Goal: Task Accomplishment & Management: Use online tool/utility

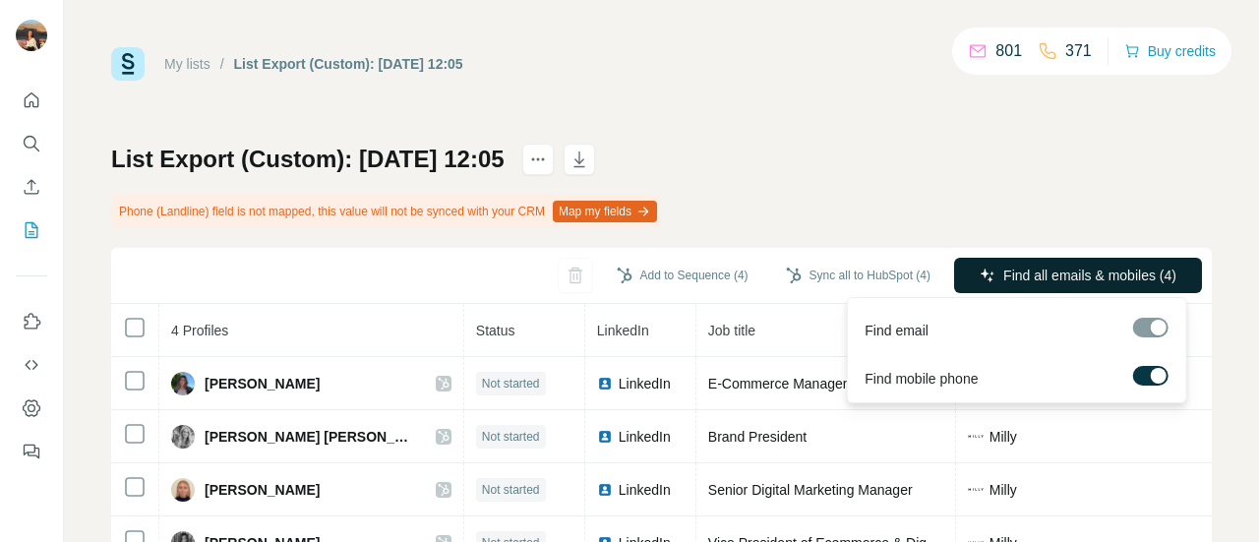
click at [1004, 284] on span "Find all emails & mobiles (4)" at bounding box center [1090, 276] width 173 height 20
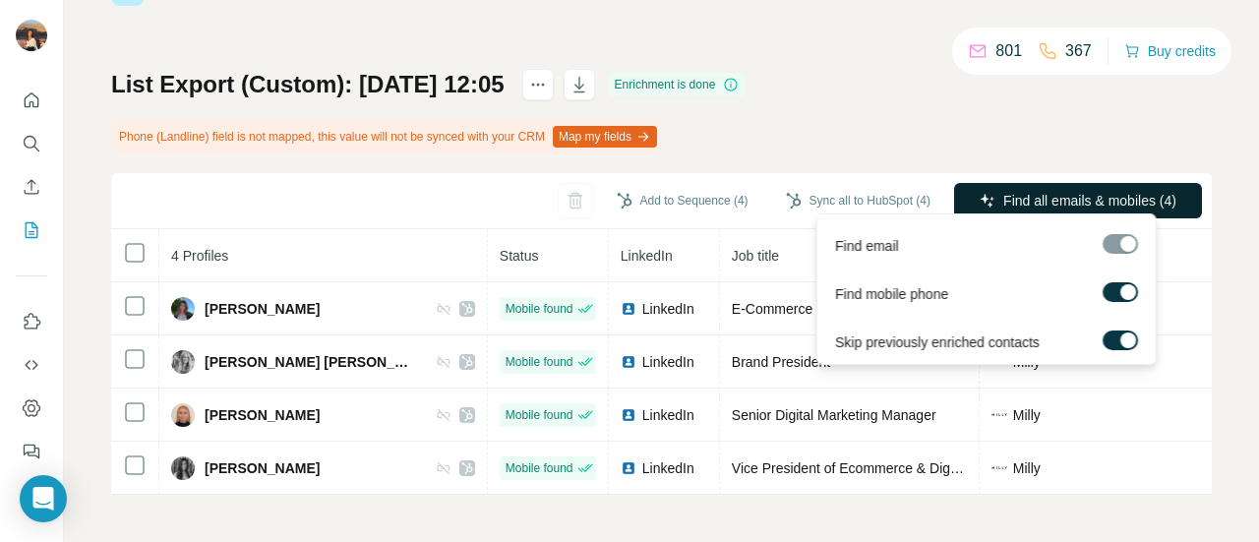
click at [1070, 191] on span "Find all emails & mobiles (4)" at bounding box center [1090, 201] width 173 height 20
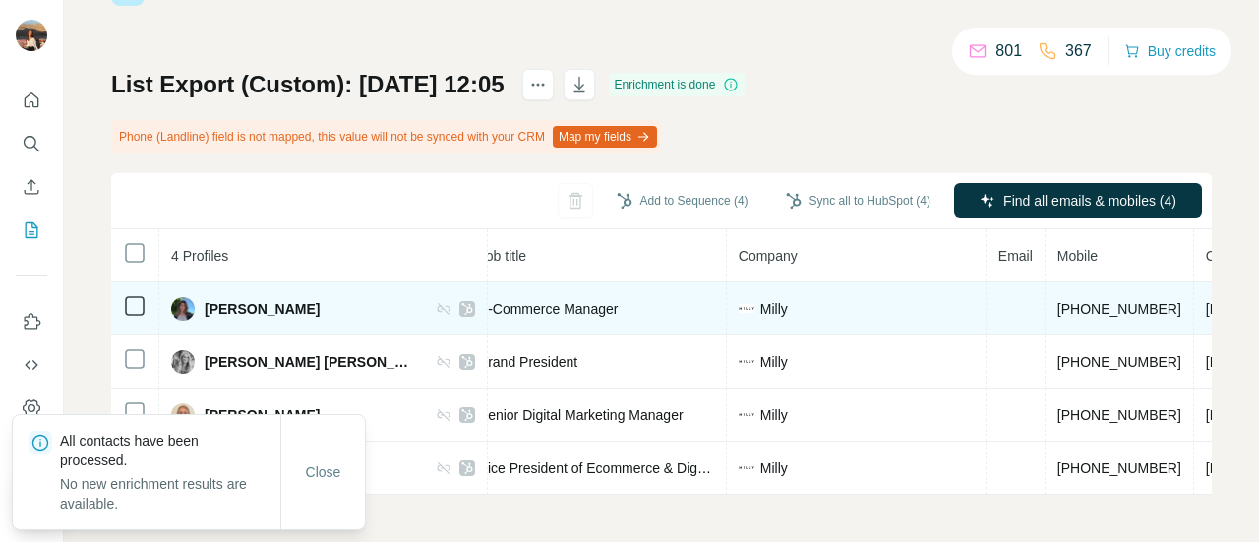
scroll to position [0, 254]
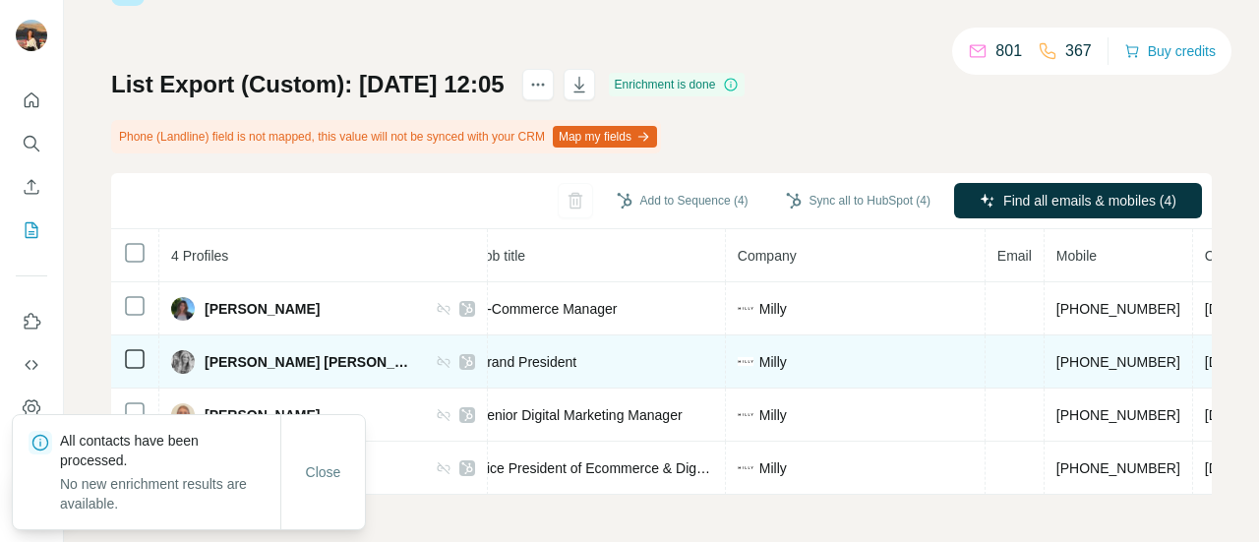
click at [986, 336] on td at bounding box center [1015, 362] width 59 height 53
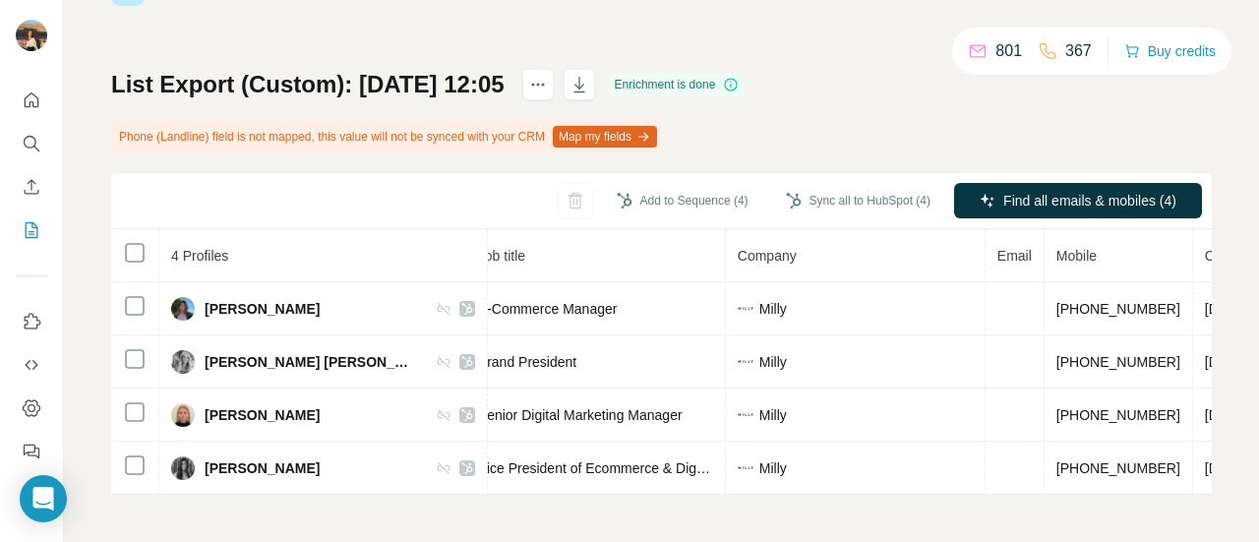
drag, startPoint x: 523, startPoint y: 321, endPoint x: 491, endPoint y: 210, distance: 115.8
click at [491, 210] on div "Add to Sequence (4) Sync all to HubSpot (4) Find all emails & mobiles (4)" at bounding box center [661, 201] width 1101 height 56
click at [832, 200] on button "Sync all to HubSpot (4)" at bounding box center [858, 201] width 172 height 30
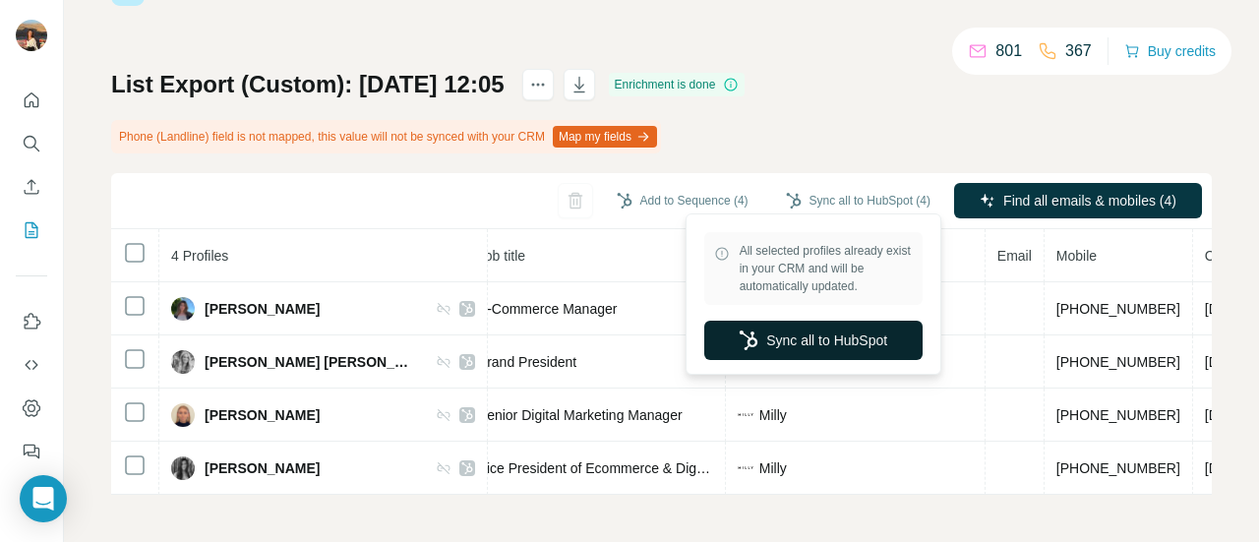
click at [813, 332] on button "Sync all to HubSpot" at bounding box center [813, 340] width 218 height 39
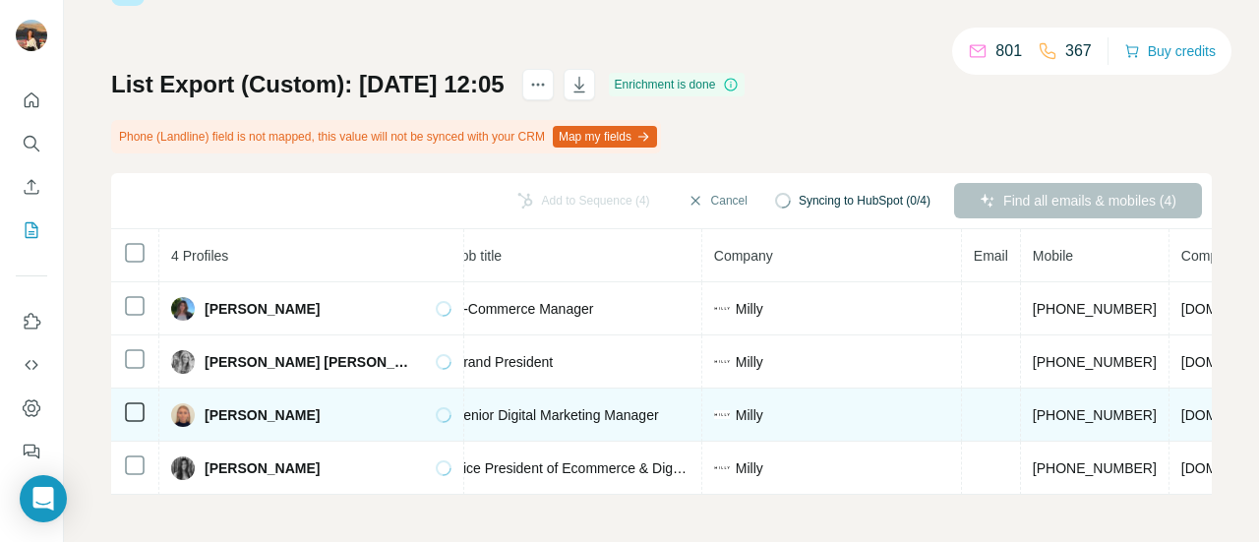
scroll to position [0, 0]
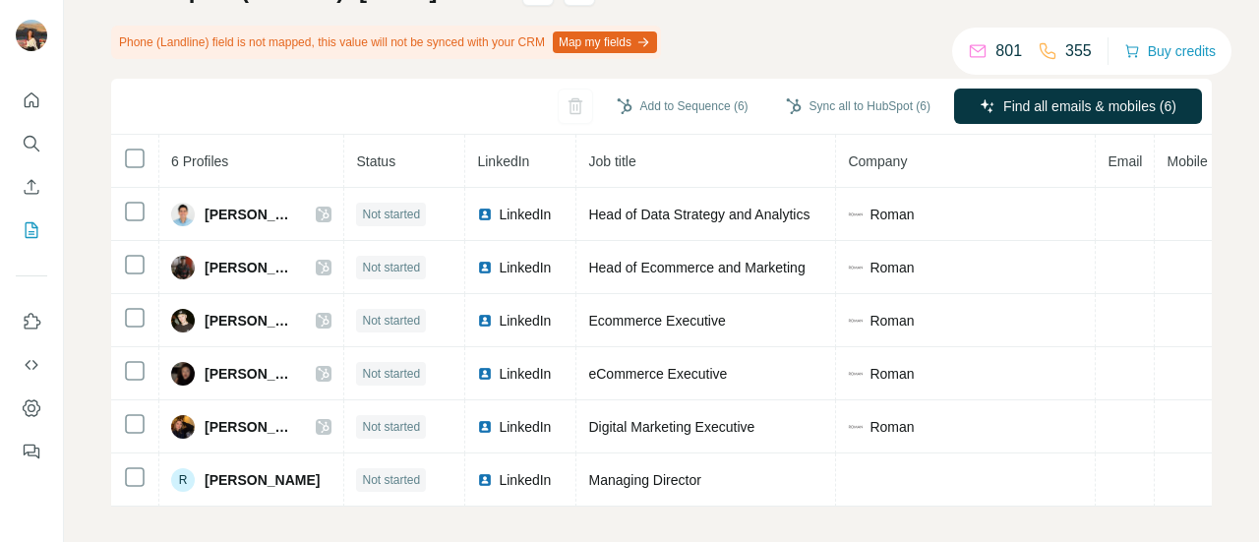
scroll to position [171, 0]
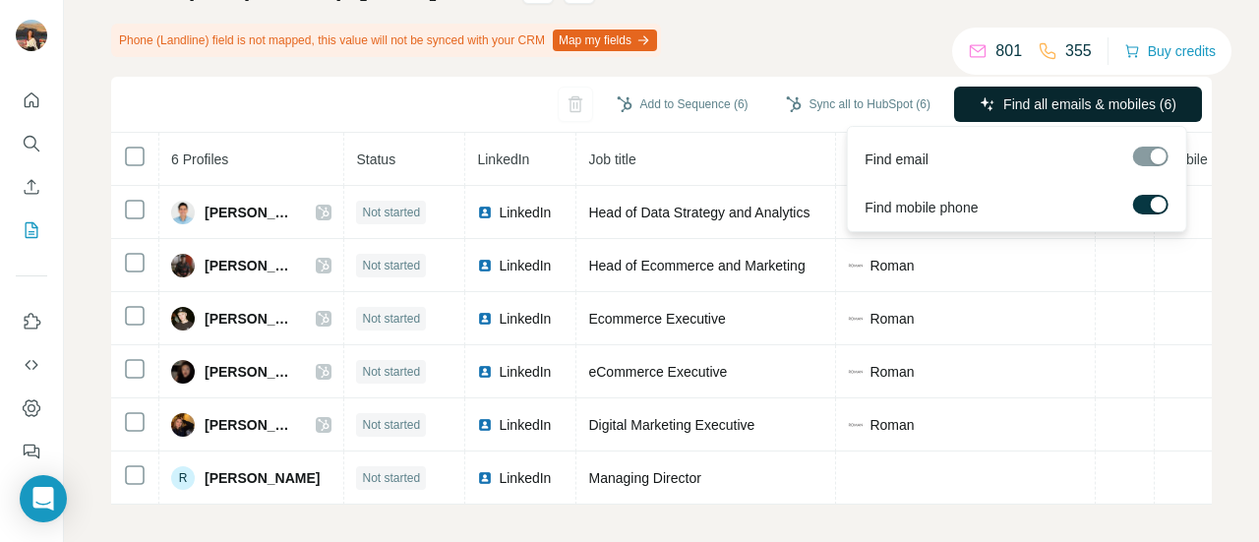
click at [1020, 95] on span "Find all emails & mobiles (6)" at bounding box center [1090, 104] width 173 height 20
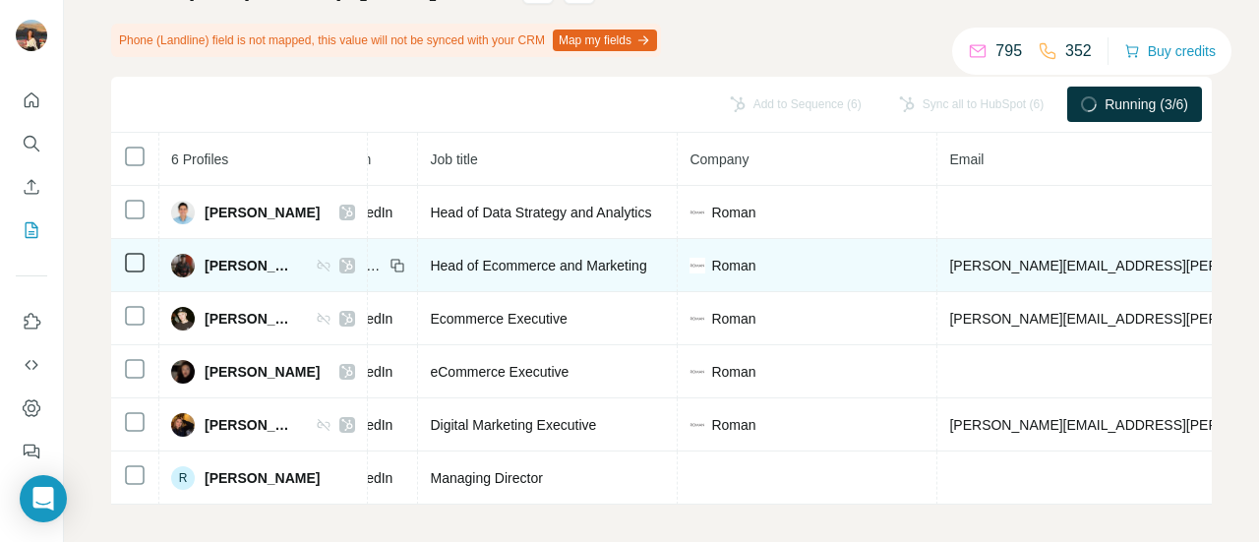
scroll to position [0, 193]
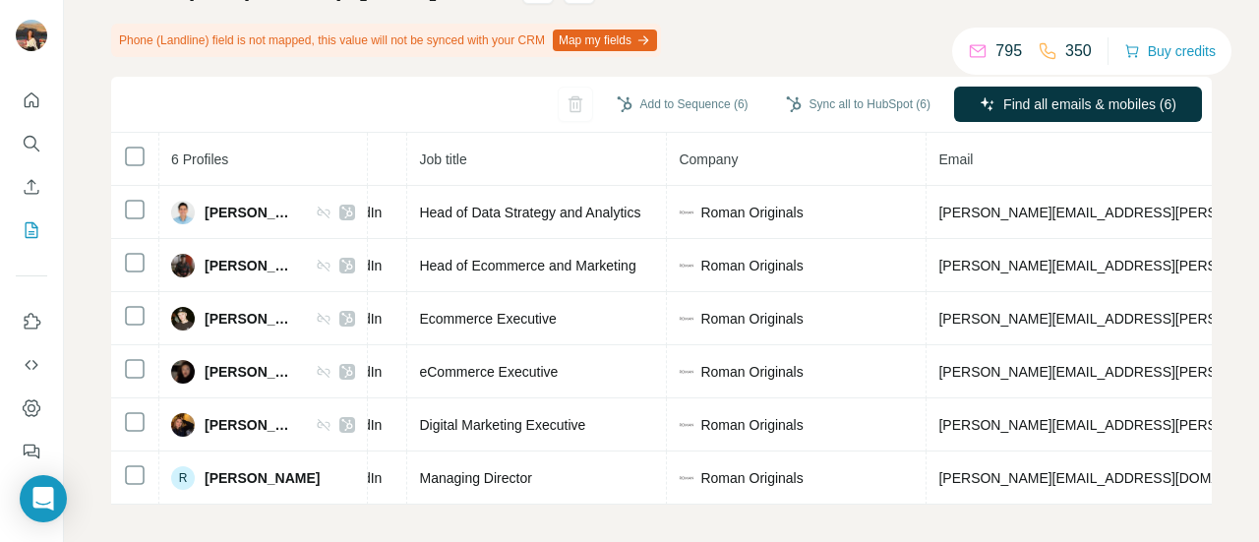
click at [824, 123] on div "Sync all to HubSpot (6)" at bounding box center [858, 106] width 172 height 39
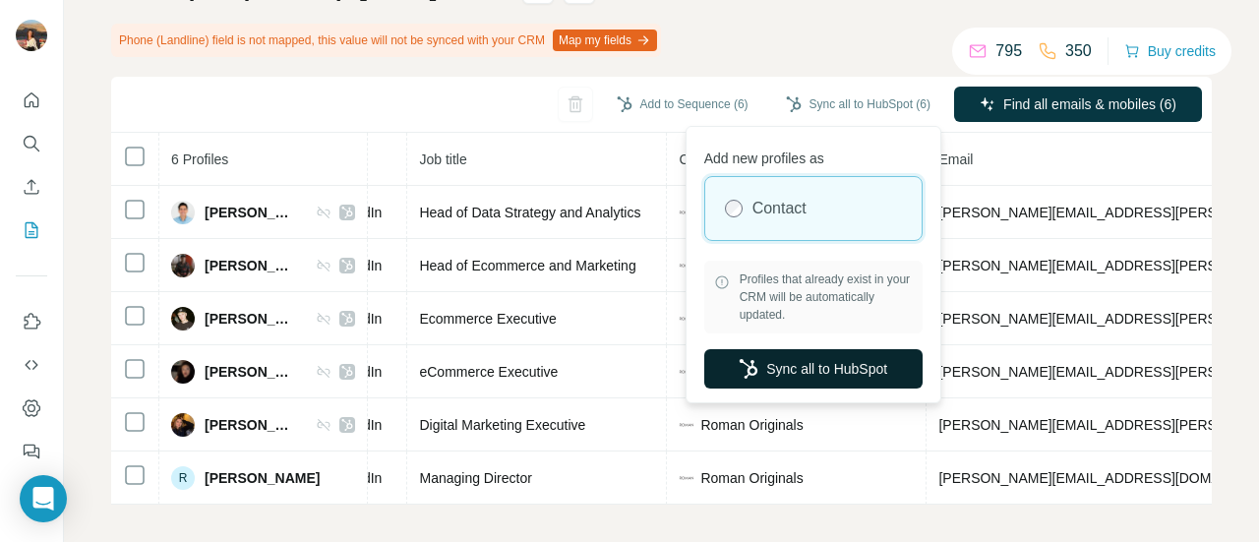
click at [834, 364] on button "Sync all to HubSpot" at bounding box center [813, 368] width 218 height 39
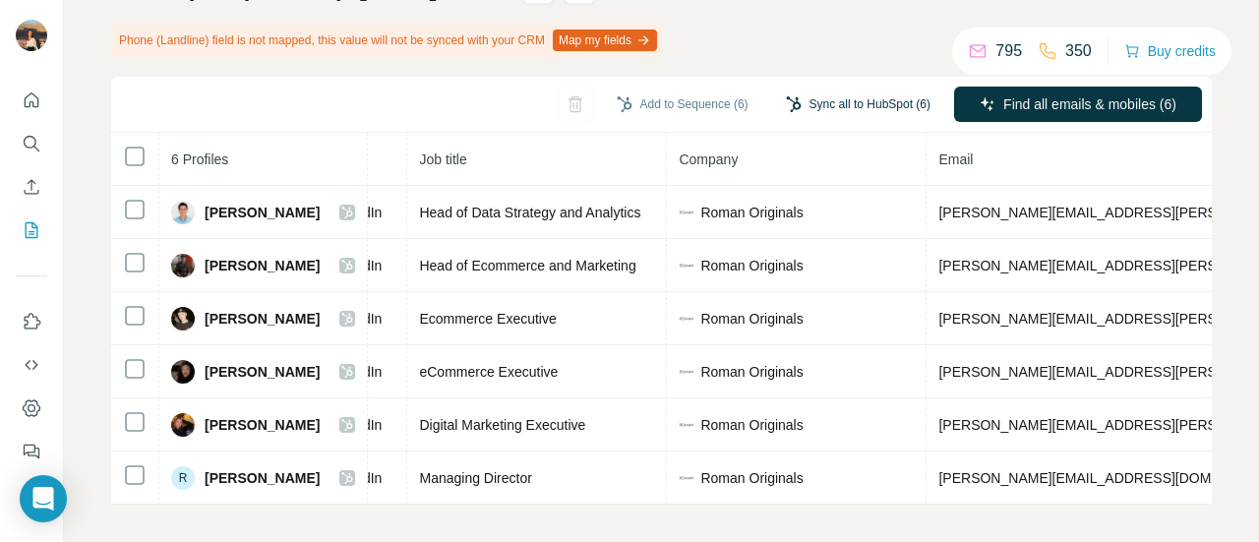
click at [803, 117] on button "Sync all to HubSpot (6)" at bounding box center [858, 105] width 172 height 30
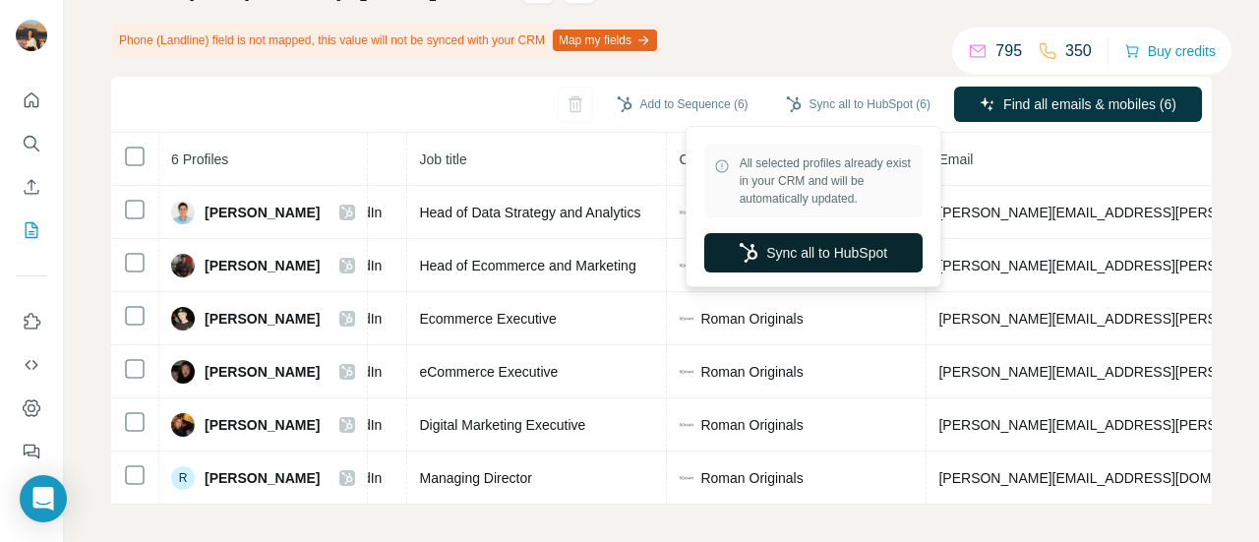
click at [782, 251] on button "Sync all to HubSpot" at bounding box center [813, 252] width 218 height 39
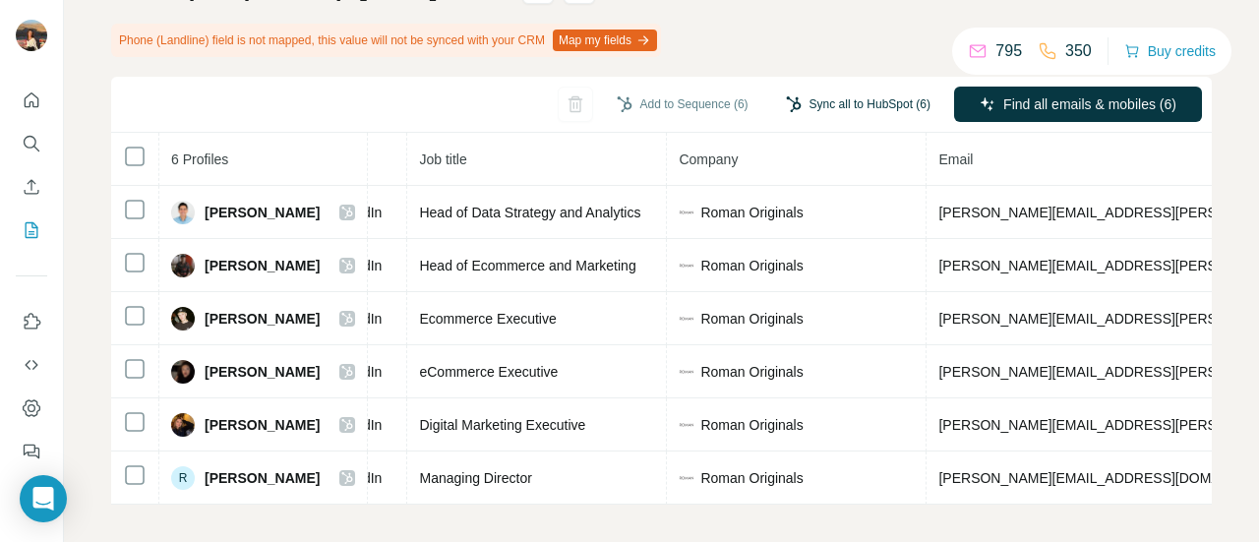
click at [805, 103] on button "Sync all to HubSpot (6)" at bounding box center [858, 105] width 172 height 30
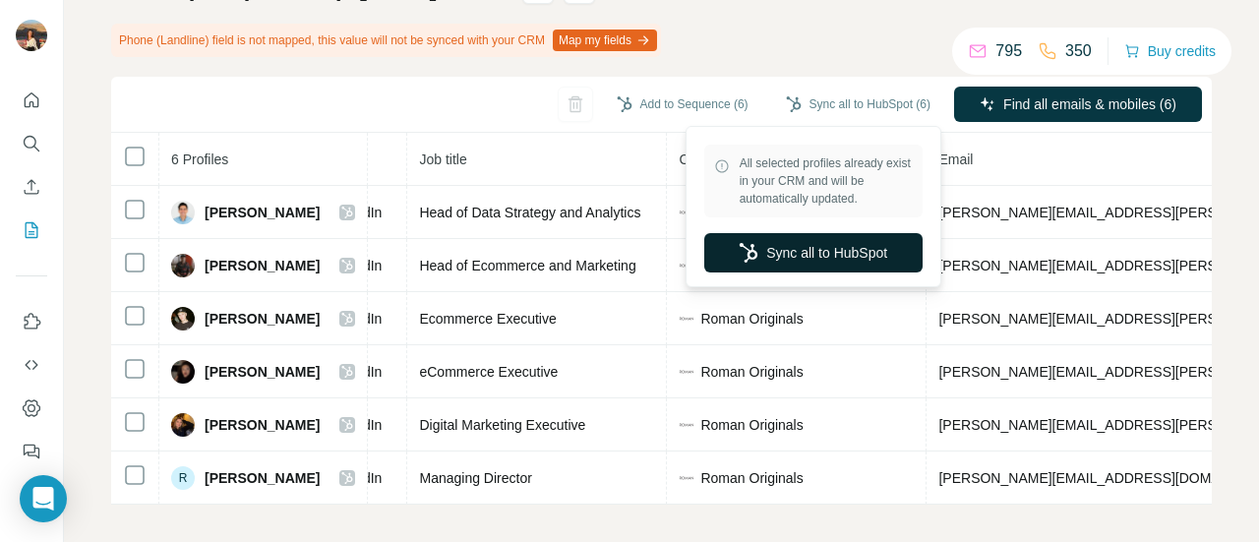
click at [755, 243] on button "Sync all to HubSpot" at bounding box center [813, 252] width 218 height 39
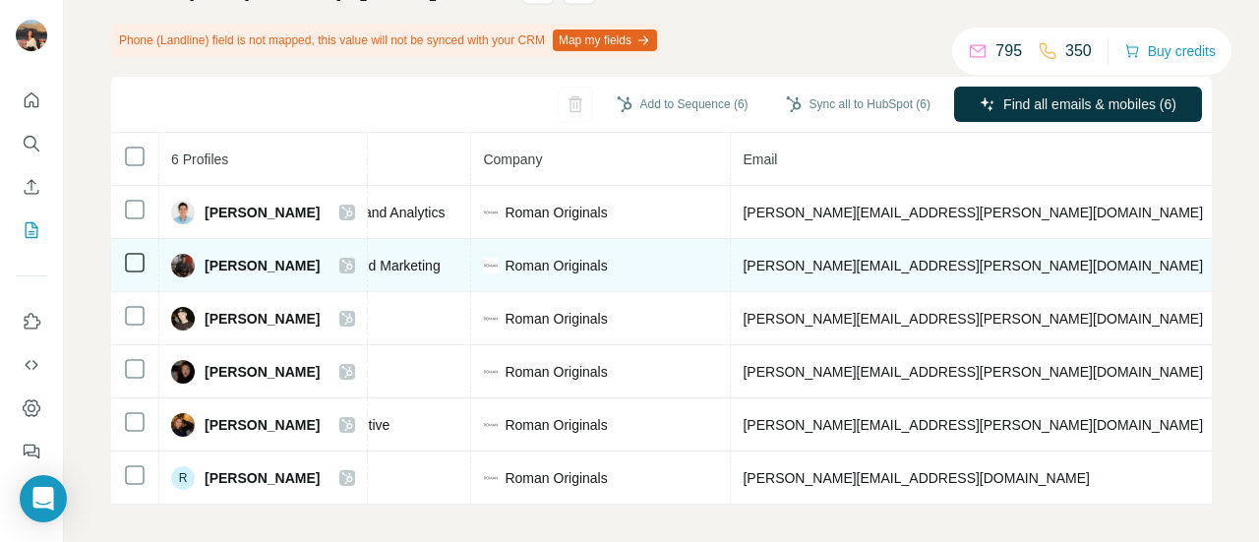
scroll to position [0, 390]
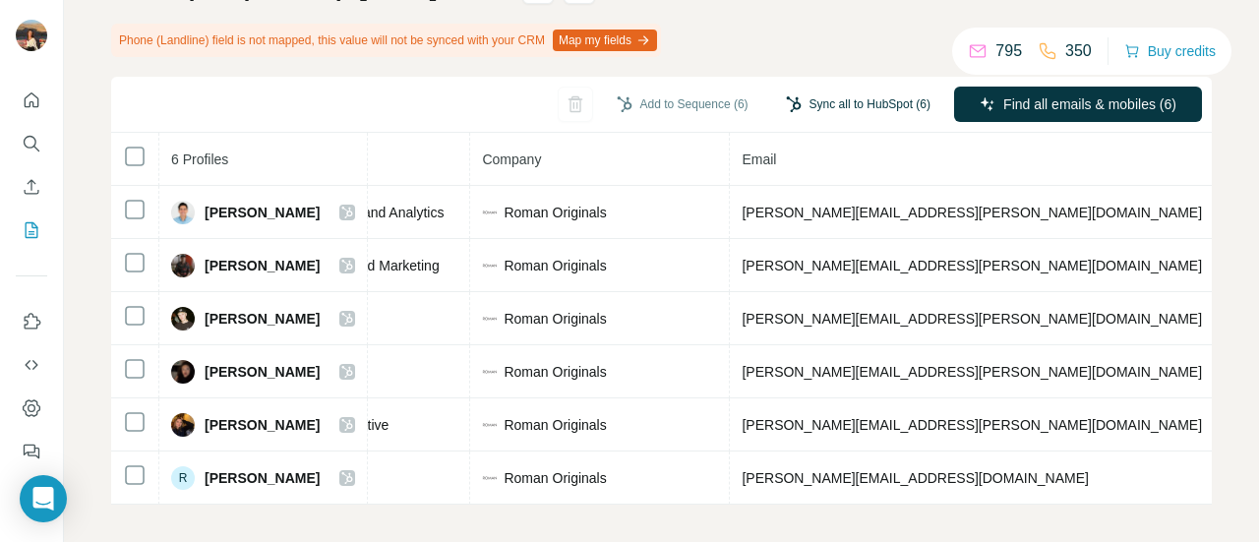
click at [788, 114] on button "Sync all to HubSpot (6)" at bounding box center [858, 105] width 172 height 30
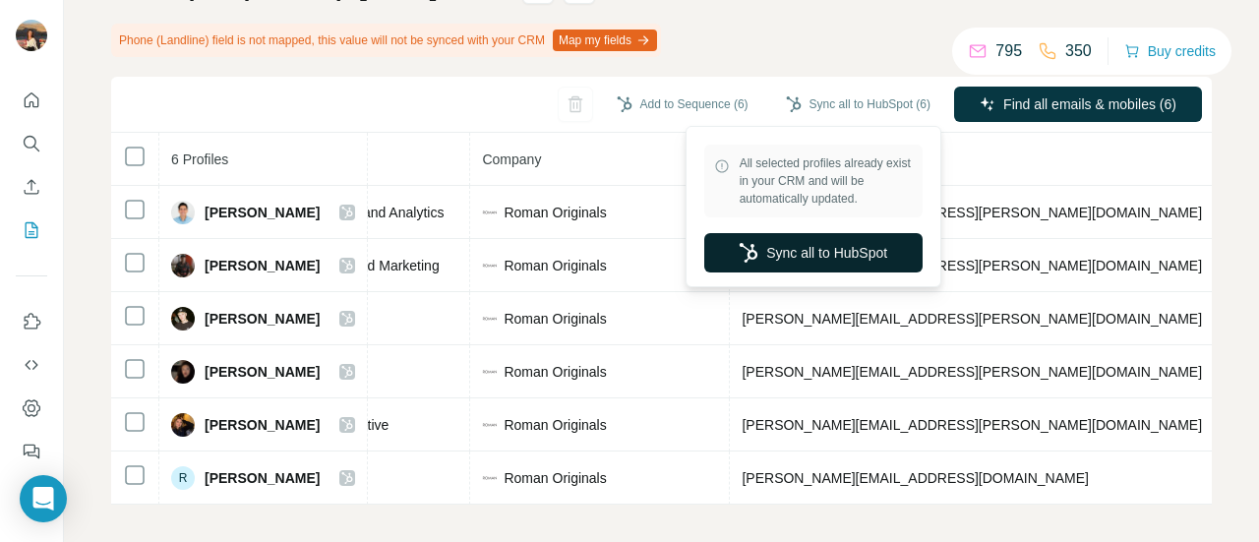
click at [751, 263] on button "Sync all to HubSpot" at bounding box center [813, 252] width 218 height 39
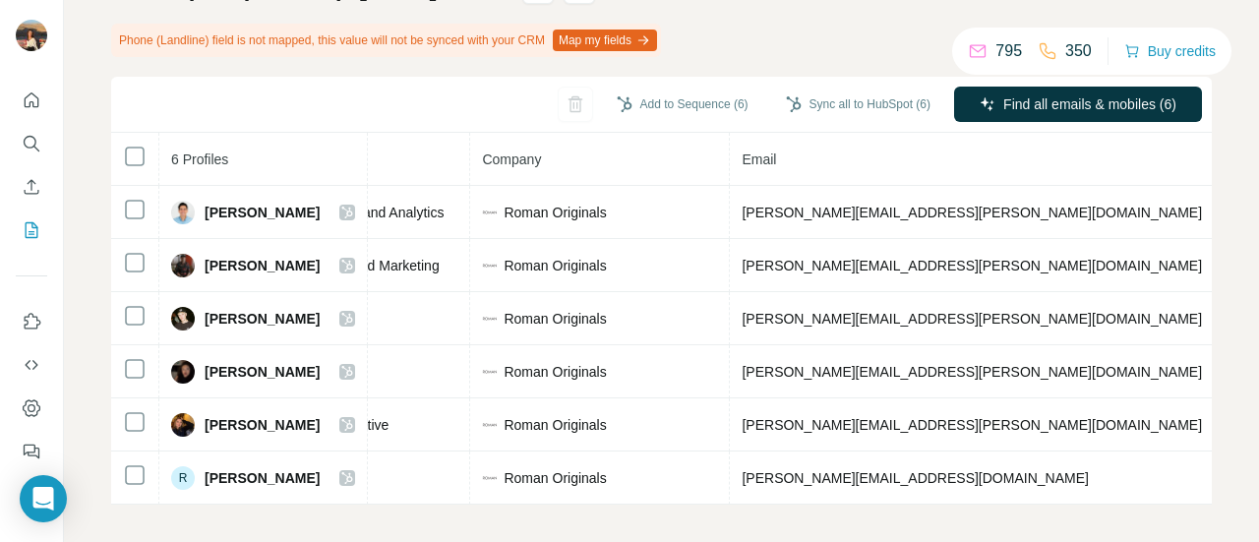
click at [787, 72] on div "List Export (Custom): 08/10/2025 12:29 Enrichment is done Phone (Landline) fiel…" at bounding box center [661, 238] width 1101 height 532
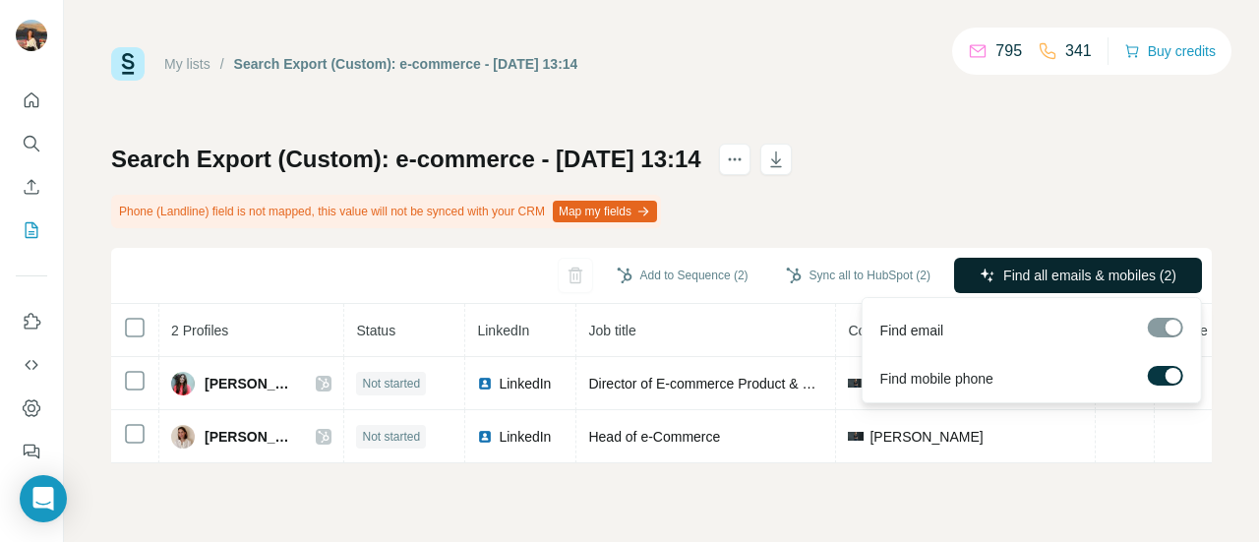
click at [1022, 278] on span "Find all emails & mobiles (2)" at bounding box center [1090, 276] width 173 height 20
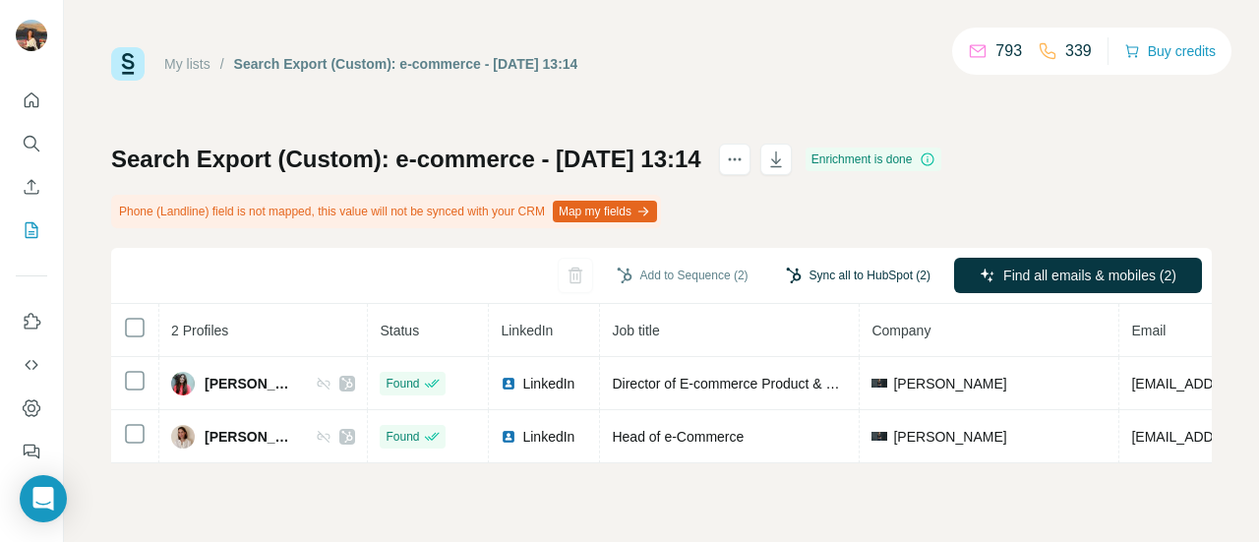
click at [887, 272] on button "Sync all to HubSpot (2)" at bounding box center [858, 276] width 172 height 30
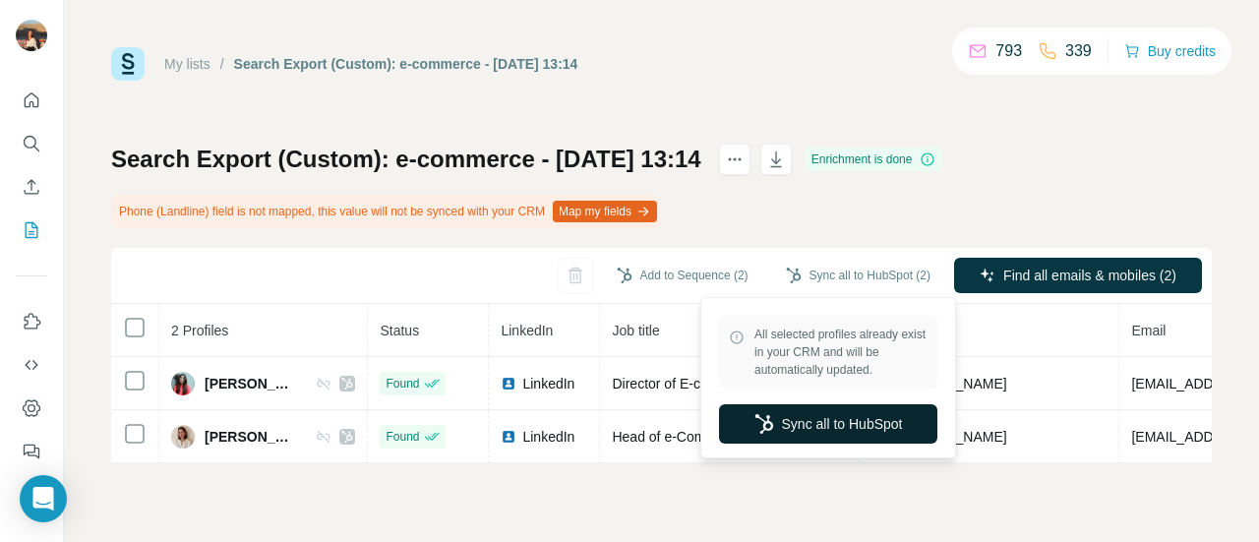
click at [817, 415] on button "Sync all to HubSpot" at bounding box center [828, 423] width 218 height 39
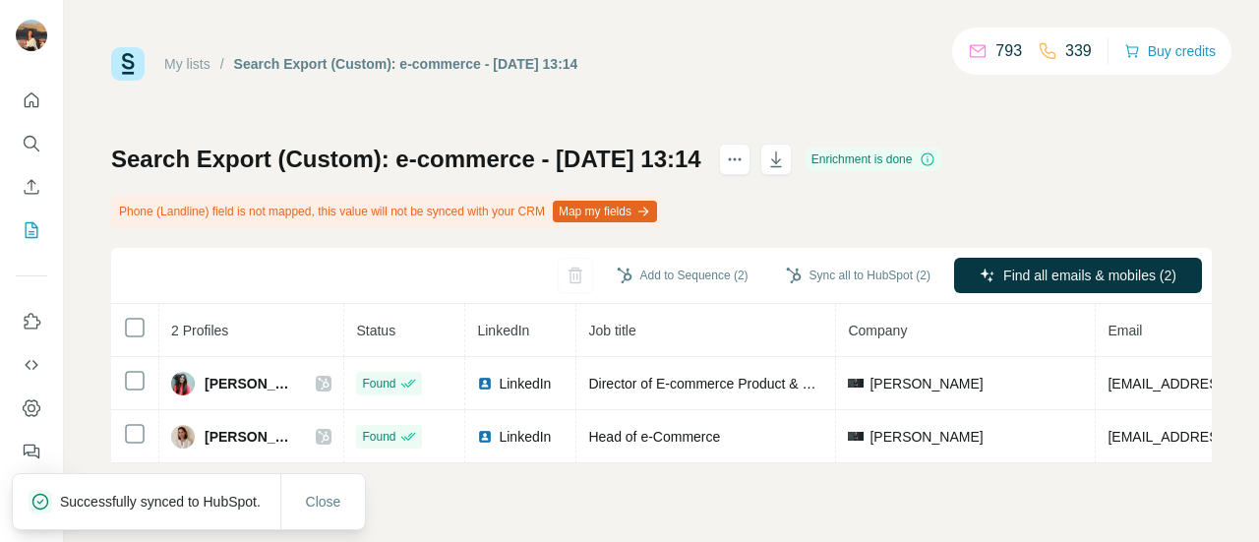
click at [811, 292] on div "Sync all to HubSpot (2)" at bounding box center [858, 275] width 172 height 35
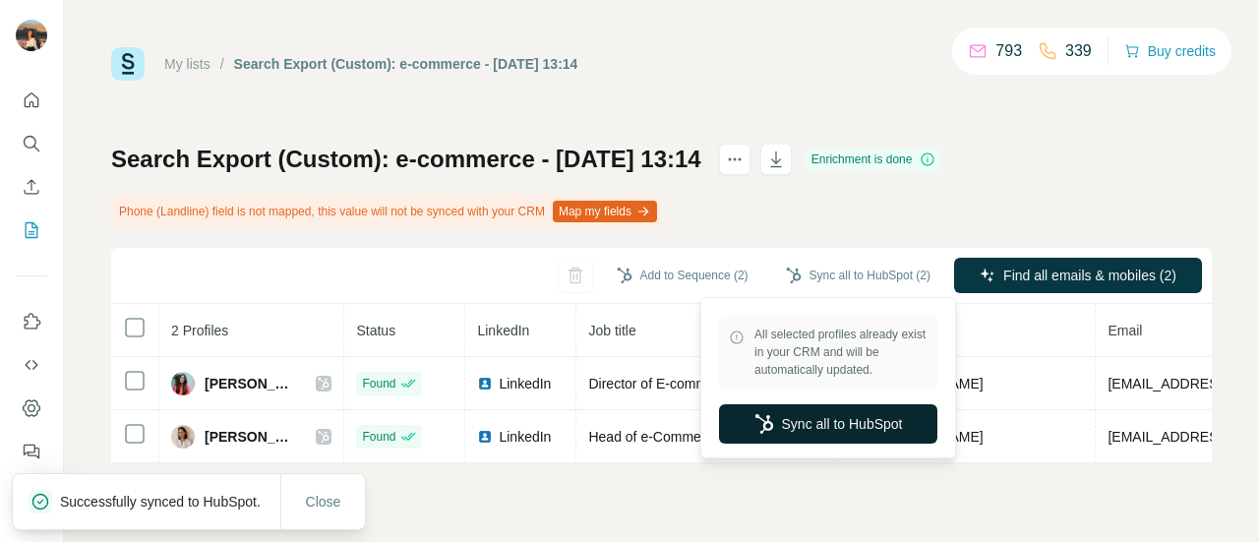
click at [796, 434] on button "Sync all to HubSpot" at bounding box center [828, 423] width 218 height 39
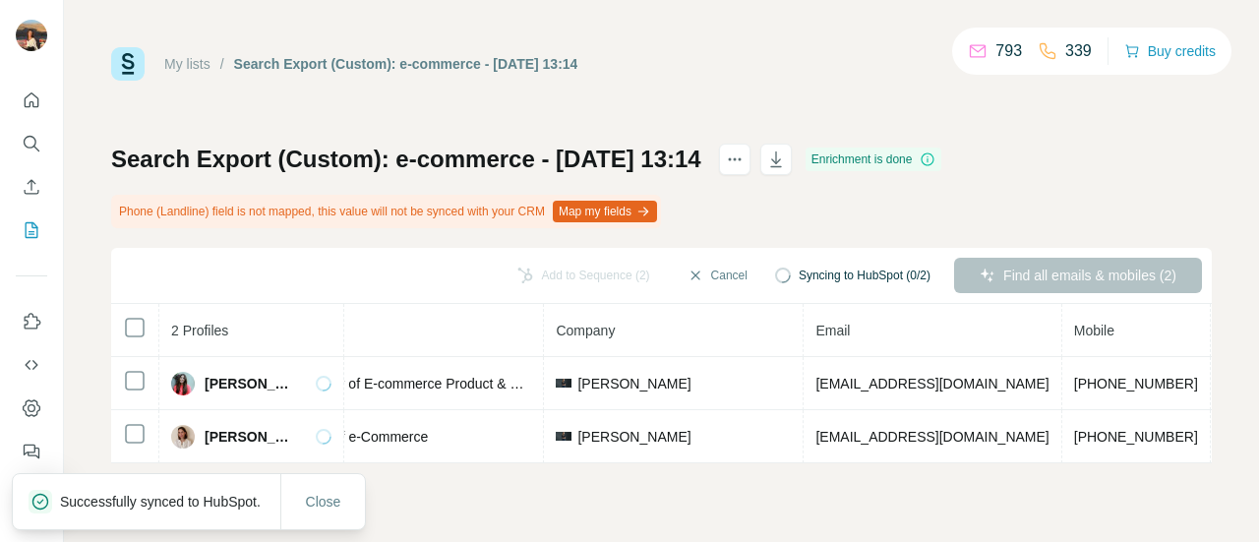
scroll to position [0, 293]
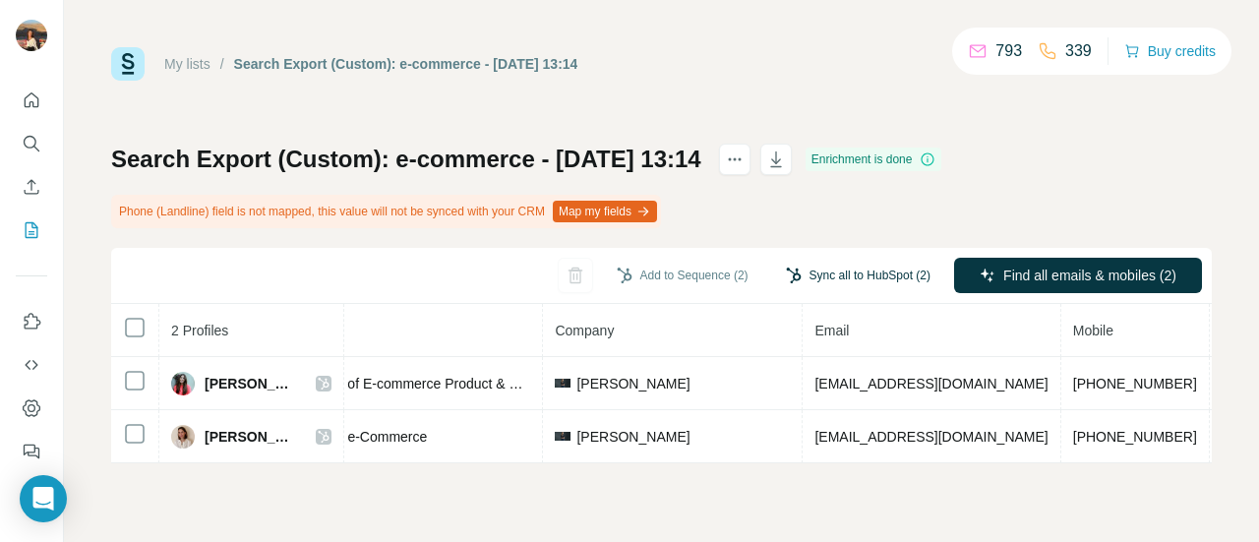
click at [799, 267] on button "Sync all to HubSpot (2)" at bounding box center [858, 276] width 172 height 30
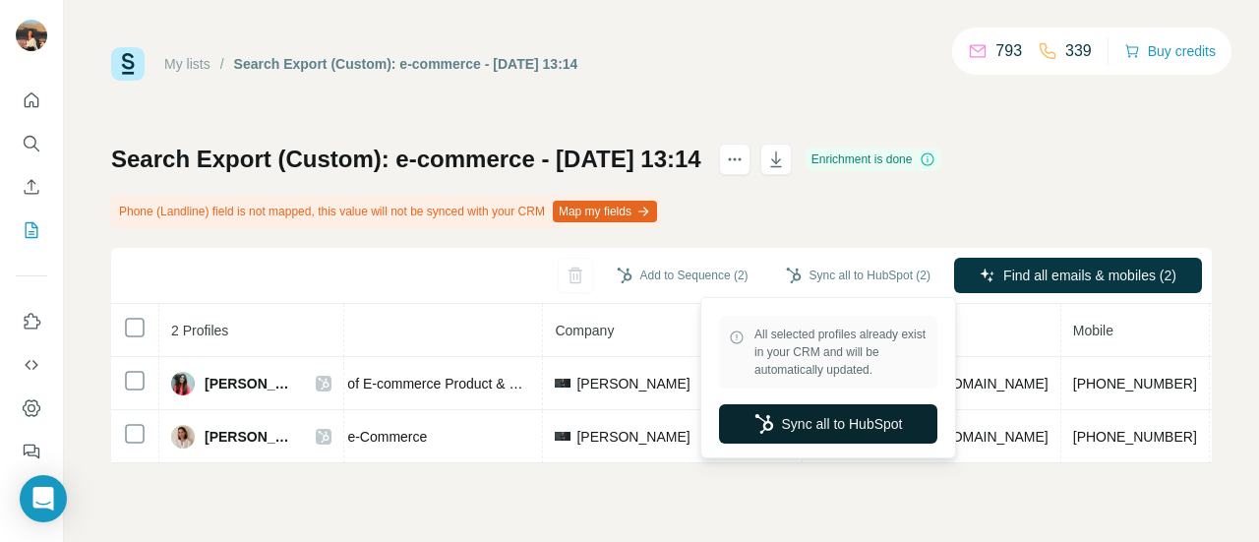
click at [758, 428] on icon "button" at bounding box center [765, 424] width 20 height 20
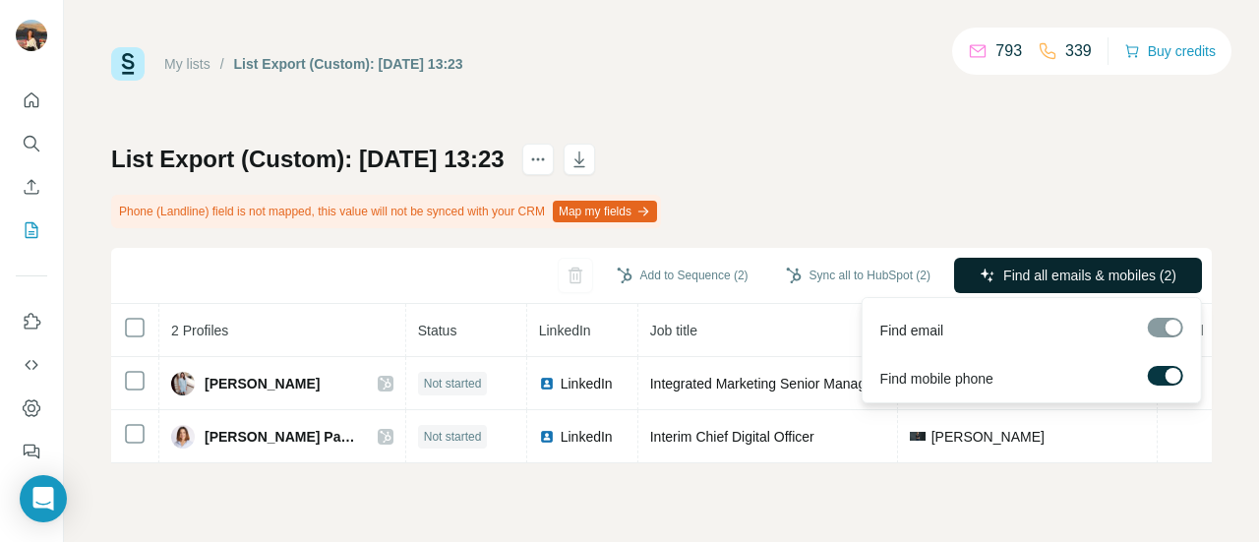
click at [1002, 264] on button "Find all emails & mobiles (2)" at bounding box center [1078, 275] width 248 height 35
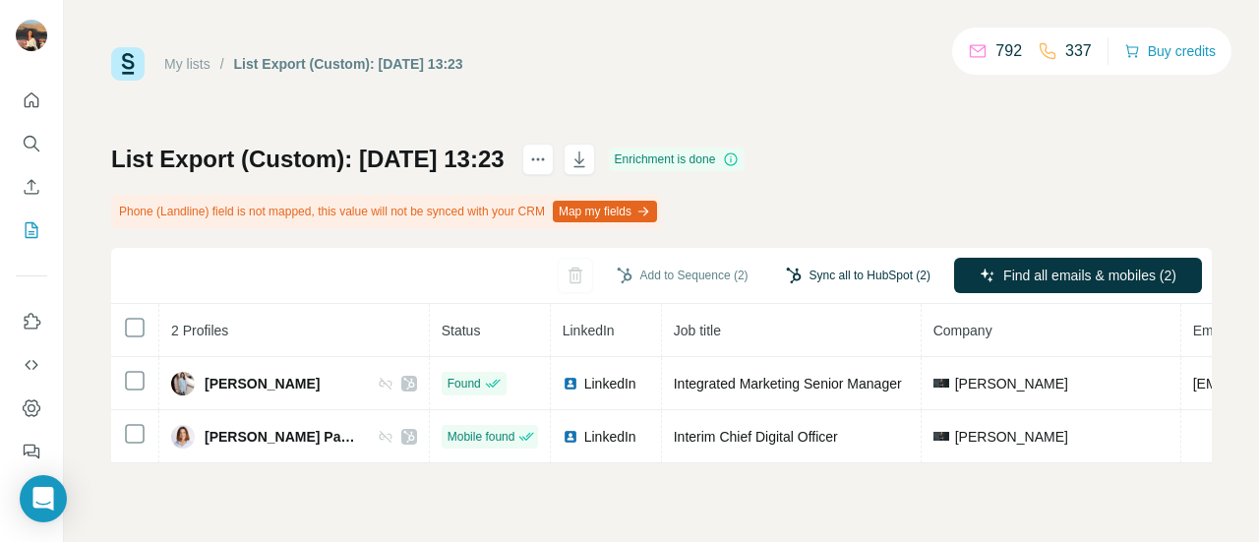
click at [815, 286] on button "Sync all to HubSpot (2)" at bounding box center [858, 276] width 172 height 30
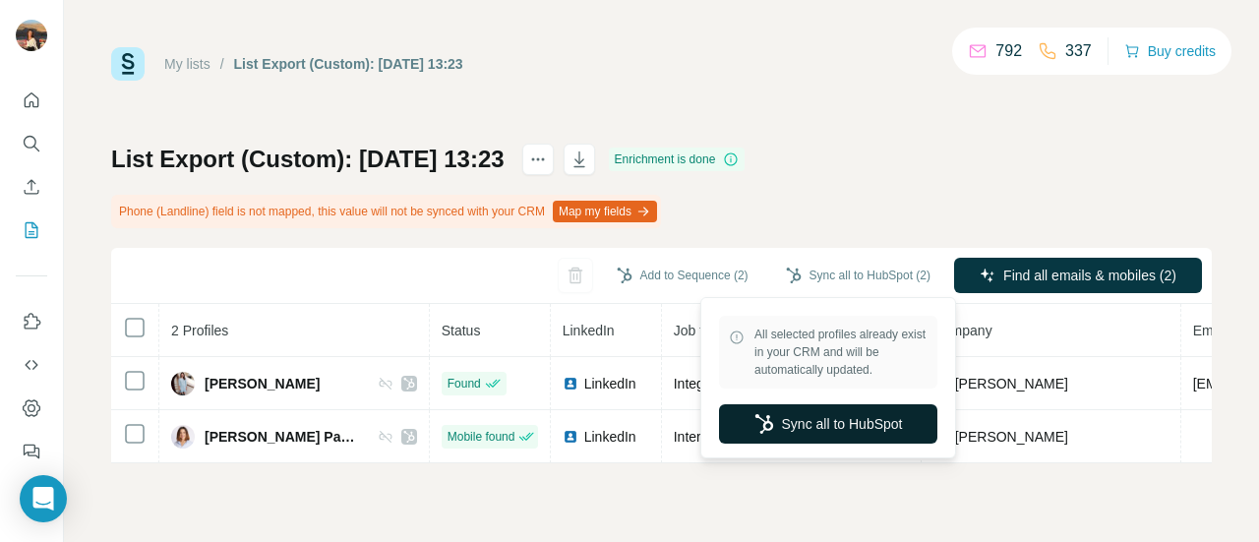
click at [816, 431] on button "Sync all to HubSpot" at bounding box center [828, 423] width 218 height 39
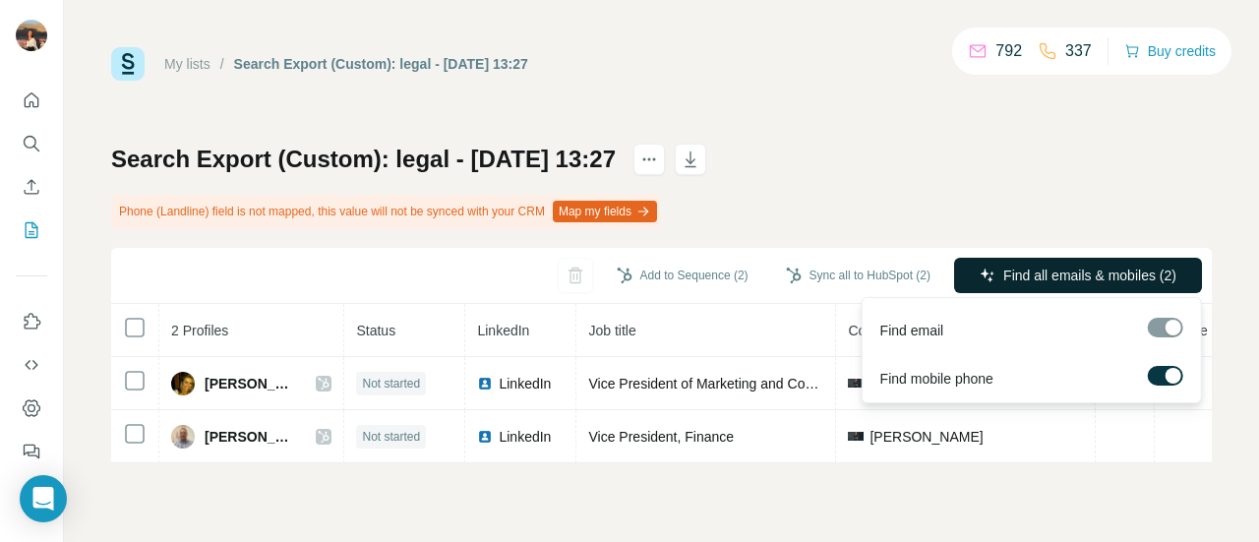
click at [1026, 290] on button "Find all emails & mobiles (2)" at bounding box center [1078, 275] width 248 height 35
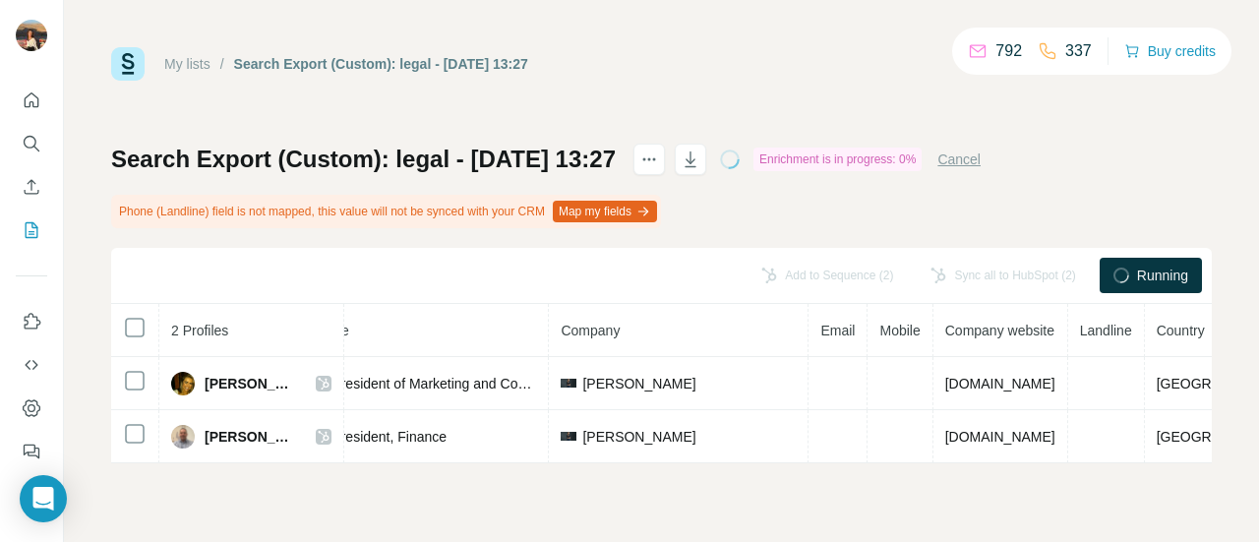
scroll to position [0, 288]
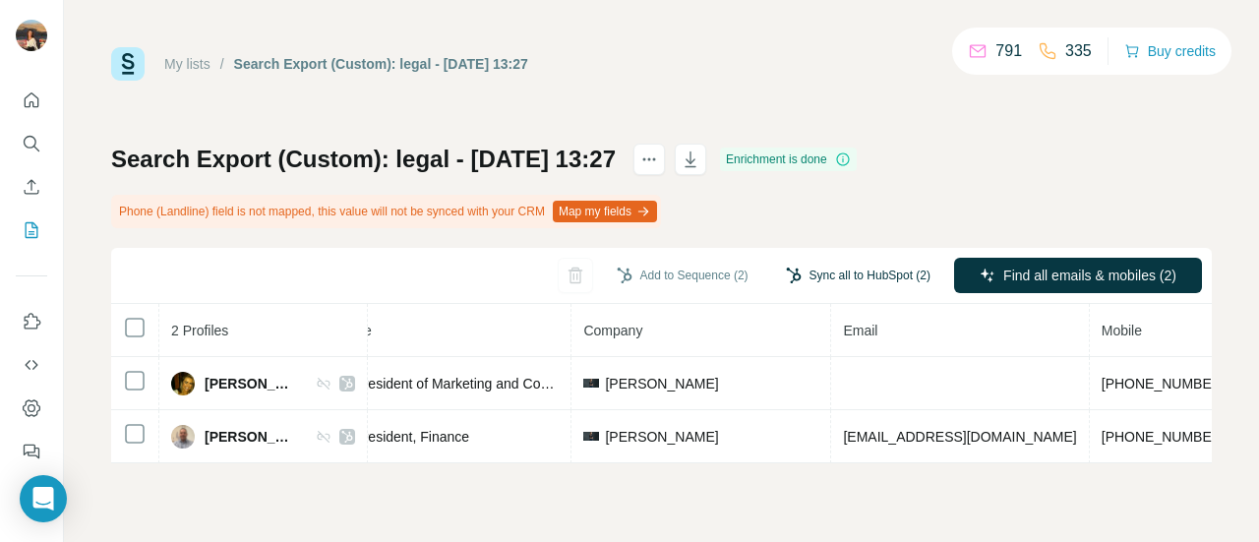
click at [838, 269] on button "Sync all to HubSpot (2)" at bounding box center [858, 276] width 172 height 30
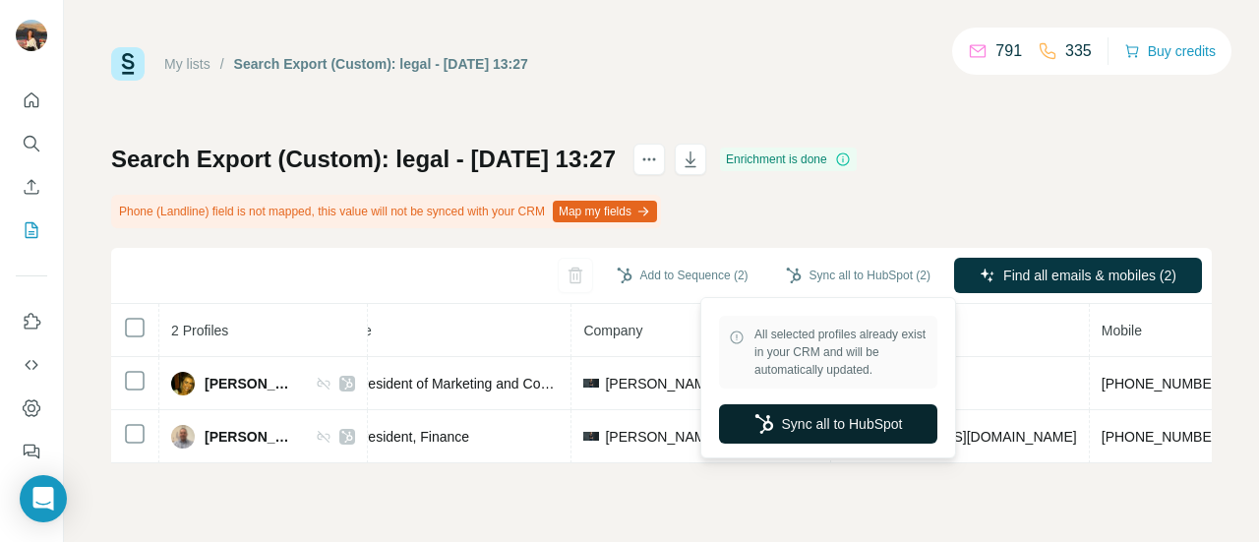
click at [822, 412] on button "Sync all to HubSpot" at bounding box center [828, 423] width 218 height 39
